Goal: Browse casually: Explore the website without a specific task or goal

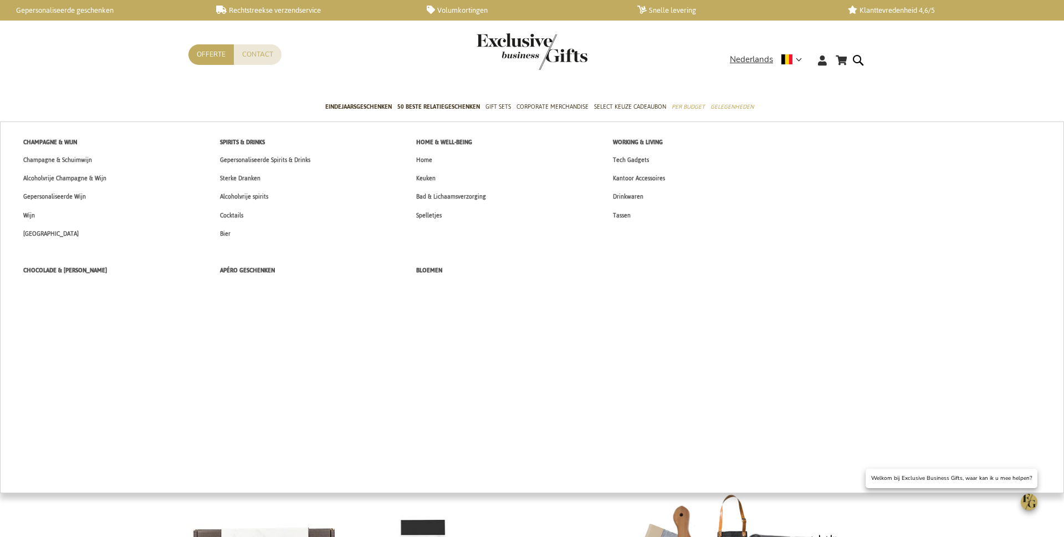
click at [315, 156] on link "Gepersonaliseerde Spirits & Drinks" at bounding box center [265, 160] width 114 height 18
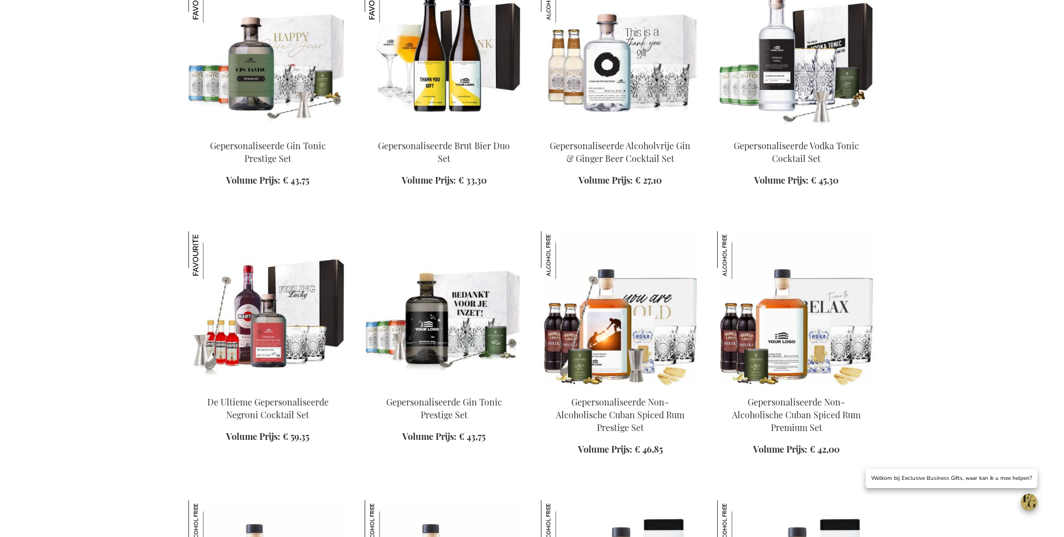
scroll to position [508, 0]
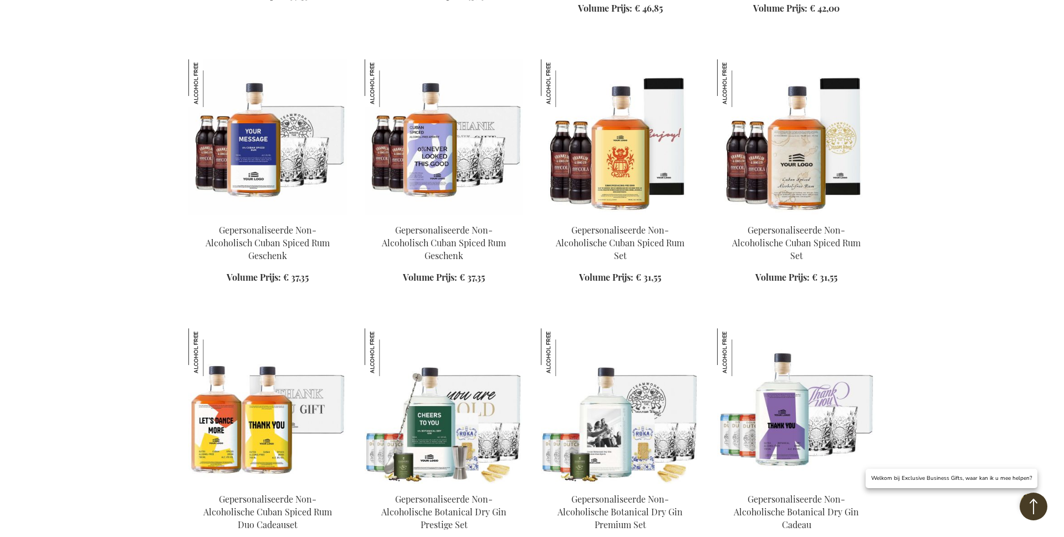
scroll to position [1091, 0]
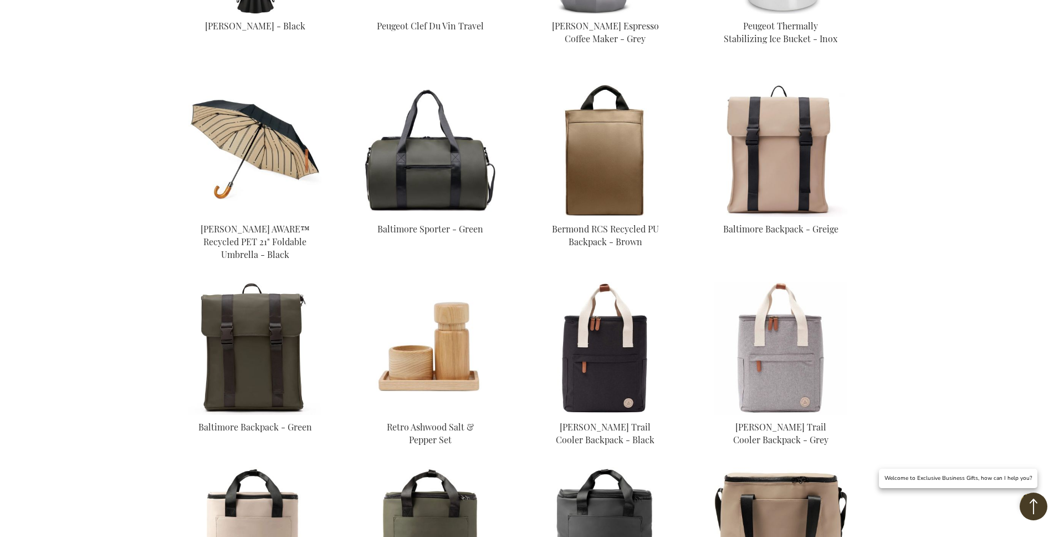
scroll to position [2116, 0]
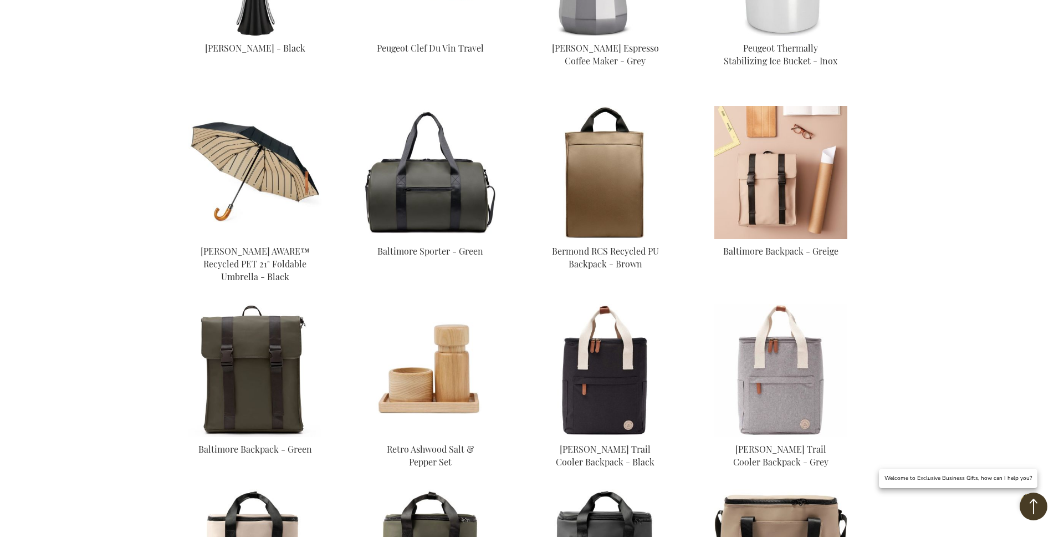
click at [775, 156] on img at bounding box center [780, 172] width 133 height 133
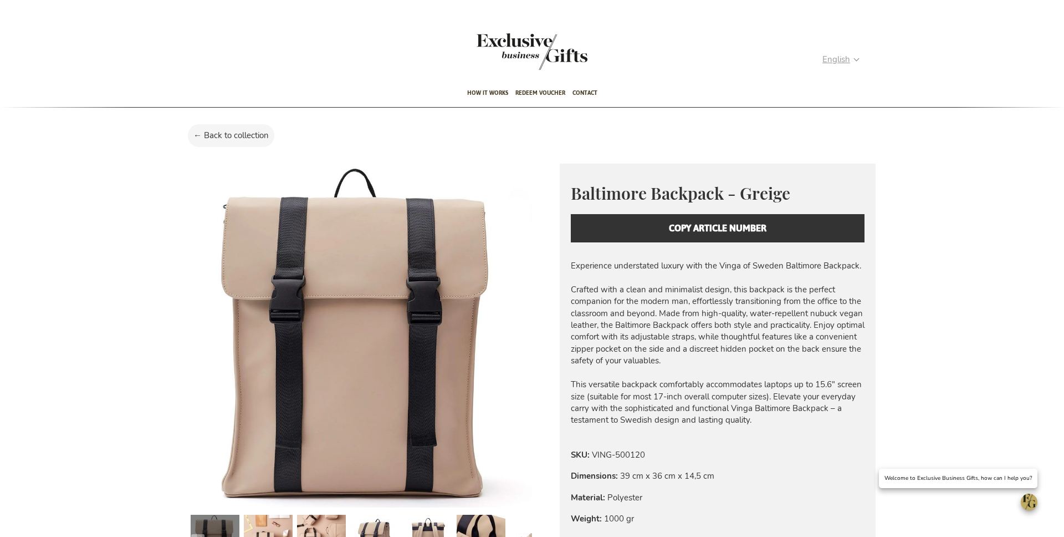
click at [843, 58] on span "English" at bounding box center [837, 59] width 28 height 13
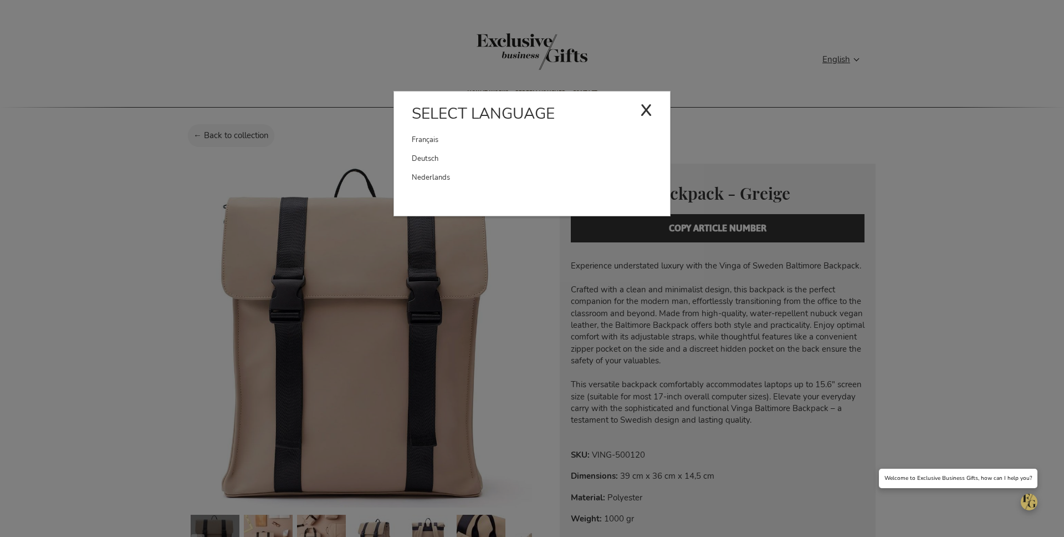
click at [523, 173] on link "Nederlands" at bounding box center [541, 177] width 258 height 19
